Goal: Answer question/provide support: Share knowledge or assist other users

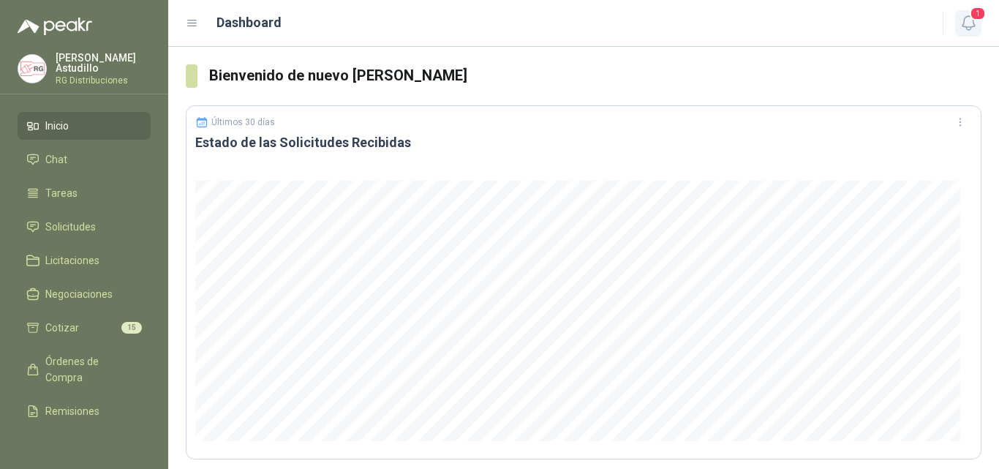
click at [974, 28] on icon "button" at bounding box center [969, 23] width 18 height 18
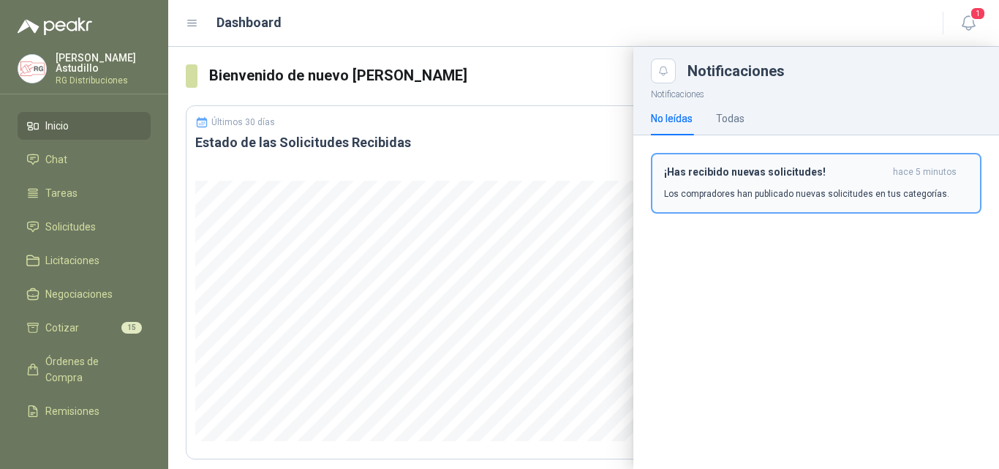
click at [849, 187] on p "Los compradores han publicado nuevas solicitudes en tus categorías." at bounding box center [806, 193] width 285 height 13
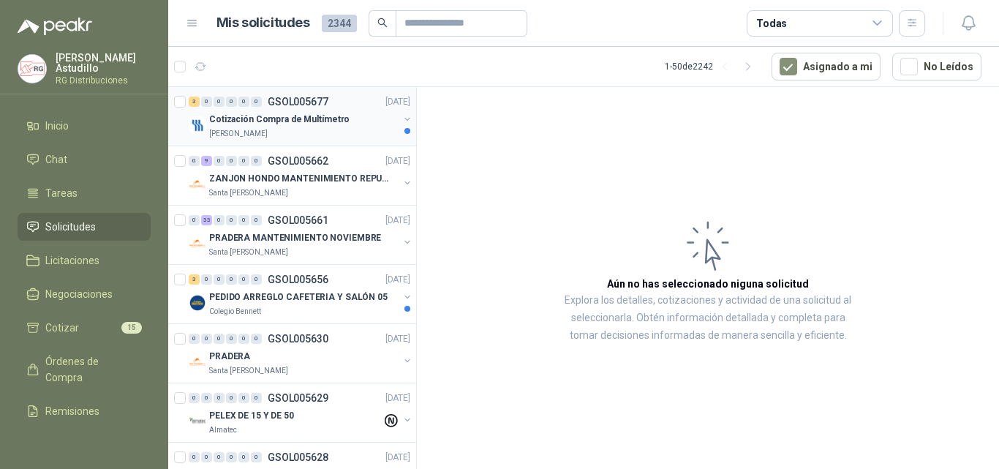
click at [325, 120] on p "Cotización Compra de Multímetro" at bounding box center [279, 120] width 140 height 14
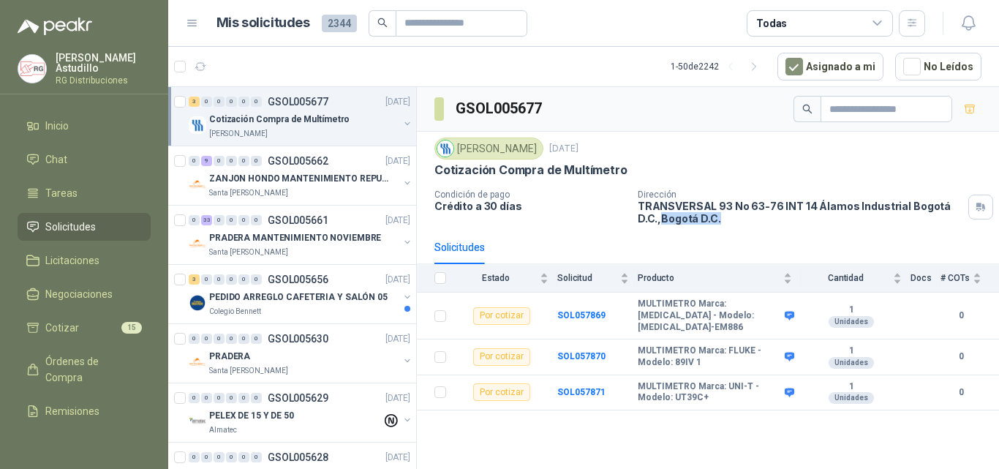
drag, startPoint x: 644, startPoint y: 219, endPoint x: 726, endPoint y: 219, distance: 82.7
click at [715, 219] on div "Condición de pago Crédito a 30 días Dirección TRANSVERSAL 93 No 63-76 INT 14 Ál…" at bounding box center [708, 206] width 547 height 35
click at [733, 219] on p "TRANSVERSAL [STREET_ADDRESS] D.C. , [GEOGRAPHIC_DATA] D.C." at bounding box center [800, 212] width 325 height 25
click at [260, 67] on icon "button" at bounding box center [266, 67] width 12 height 12
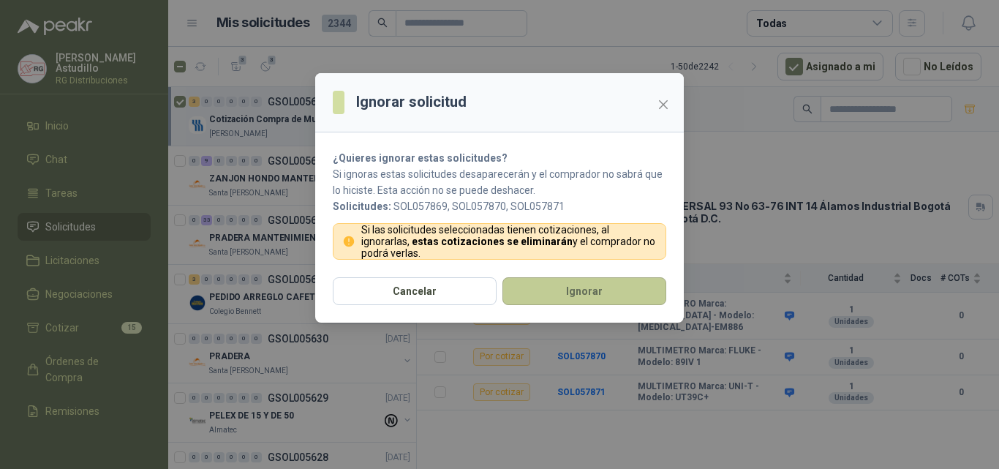
click at [590, 300] on button "Ignorar" at bounding box center [585, 291] width 164 height 28
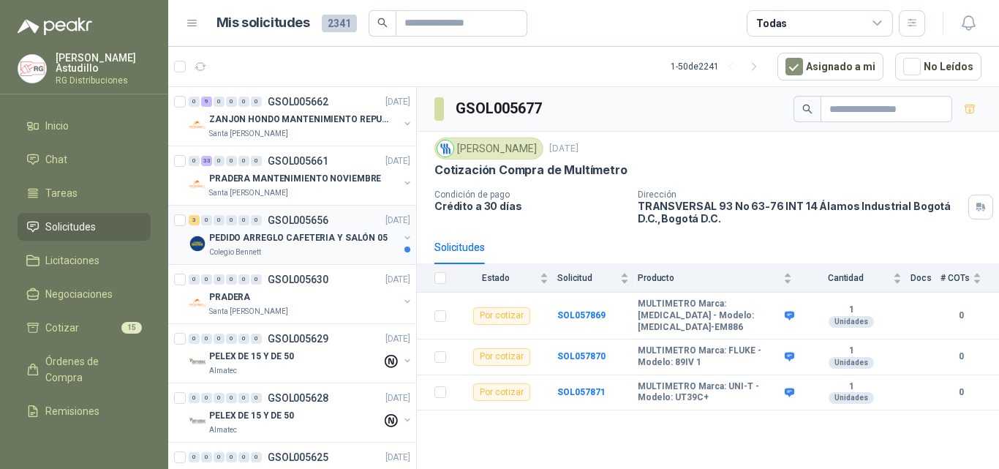
click at [297, 235] on p "PEDIDO ARREGLO CAFETERIA Y SALÓN 05" at bounding box center [298, 238] width 178 height 14
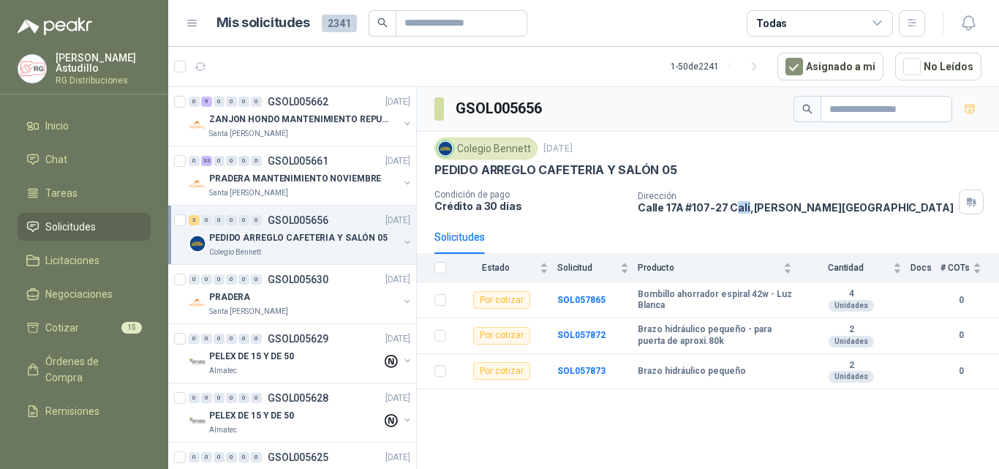
drag, startPoint x: 731, startPoint y: 213, endPoint x: 745, endPoint y: 213, distance: 14.6
click at [745, 213] on p "[STREET_ADDRESS][PERSON_NAME]" at bounding box center [796, 207] width 316 height 12
drag, startPoint x: 680, startPoint y: 335, endPoint x: 707, endPoint y: 342, distance: 27.1
click at [707, 342] on tr "Por cotizar SOL057872 Brazo hidráulico pequeño - para puerta de aproxi.80k 2 Un…" at bounding box center [708, 336] width 582 height 36
drag, startPoint x: 715, startPoint y: 376, endPoint x: 710, endPoint y: 370, distance: 7.8
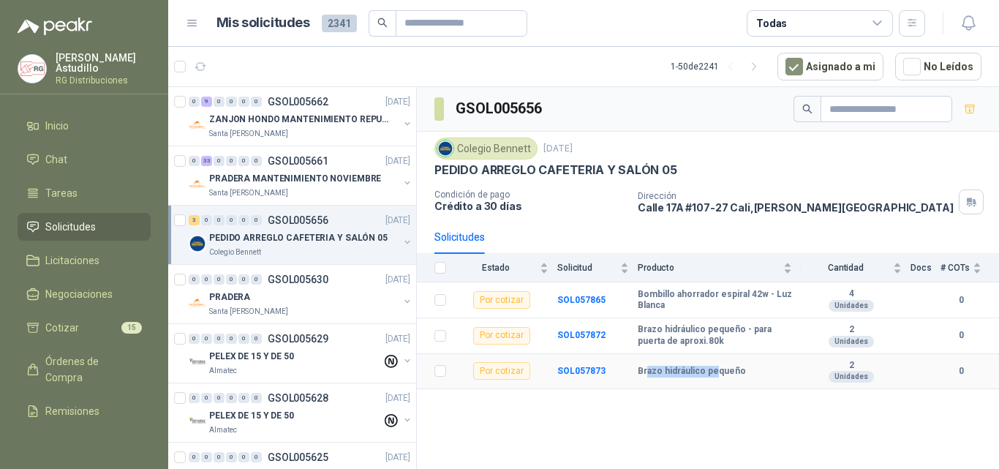
click at [715, 375] on td "Brazo hidráulico pequeño" at bounding box center [719, 372] width 163 height 36
click at [267, 61] on span "3" at bounding box center [272, 60] width 10 height 12
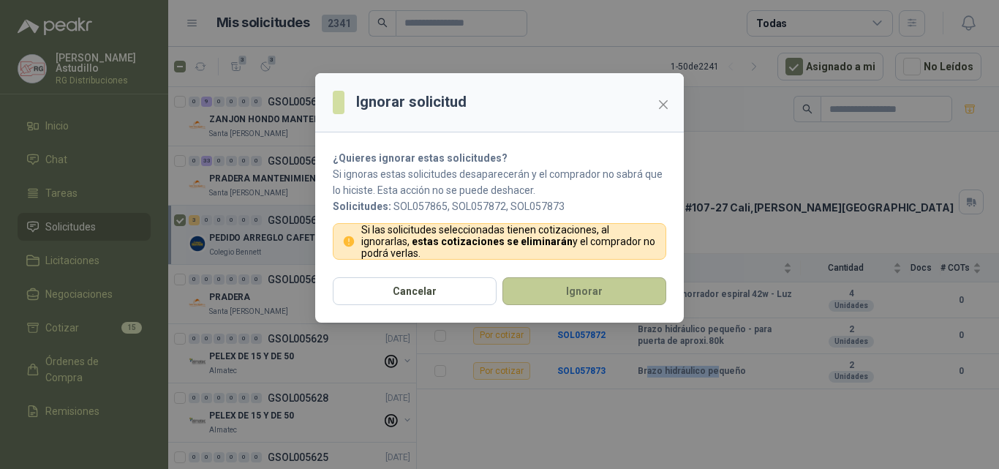
click at [614, 287] on button "Ignorar" at bounding box center [585, 291] width 164 height 28
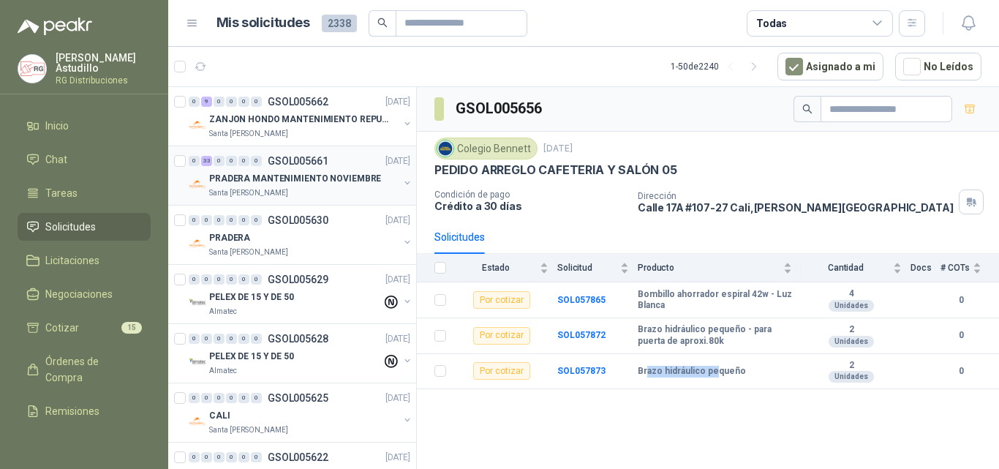
click at [310, 166] on p "GSOL005661" at bounding box center [298, 161] width 61 height 10
